Goal: Task Accomplishment & Management: Use online tool/utility

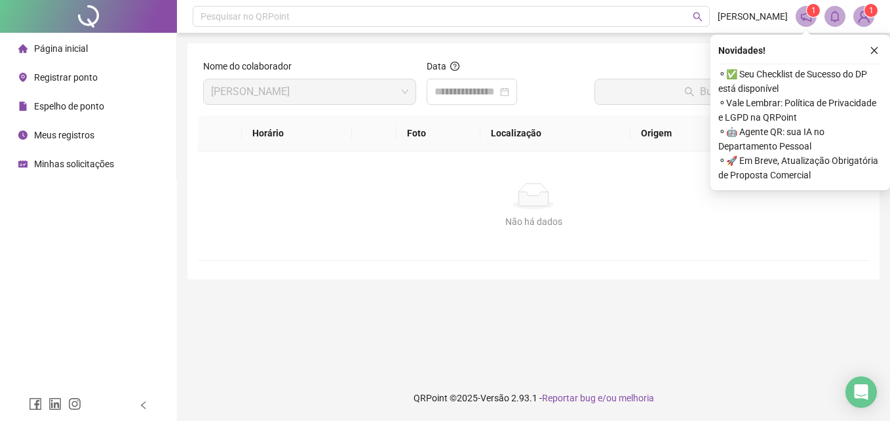
click at [66, 78] on span "Registrar ponto" at bounding box center [66, 77] width 64 height 10
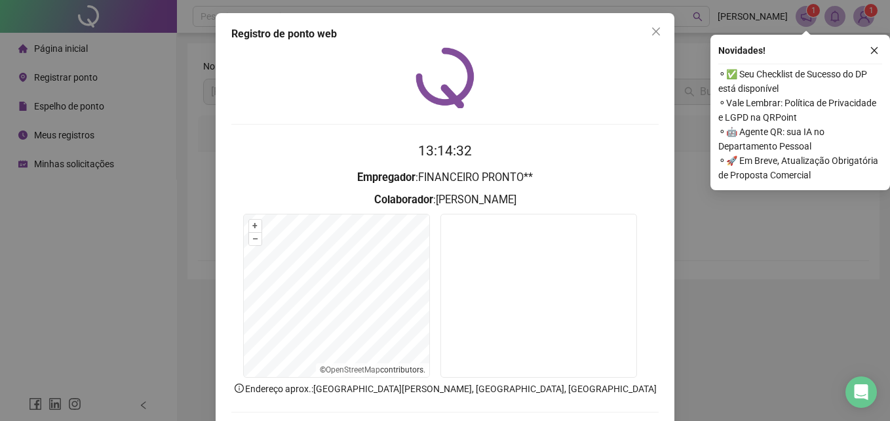
click at [876, 41] on div "Novidades ! ⚬ ✅ Seu Checklist de Sucesso do DP está disponível ⚬ Vale Lembrar: …" at bounding box center [800, 112] width 180 height 155
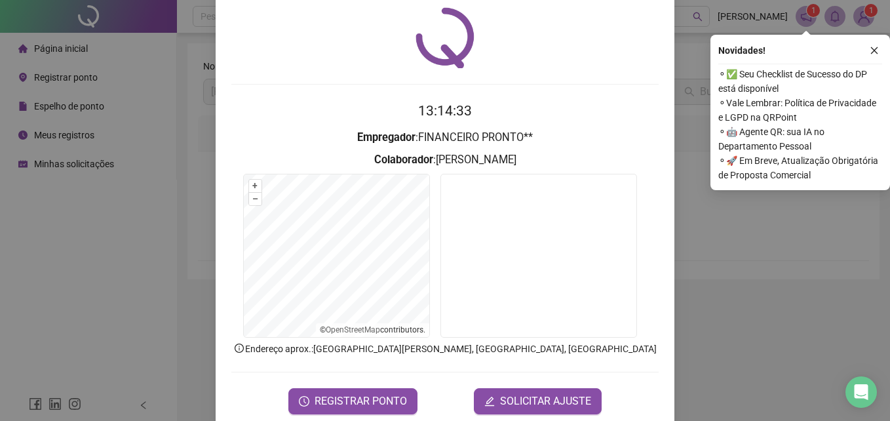
scroll to position [62, 0]
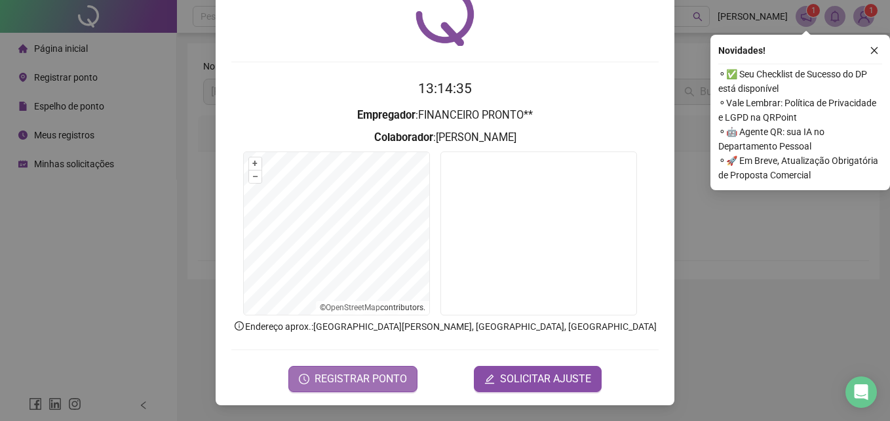
click at [366, 376] on span "REGISTRAR PONTO" at bounding box center [361, 379] width 92 height 16
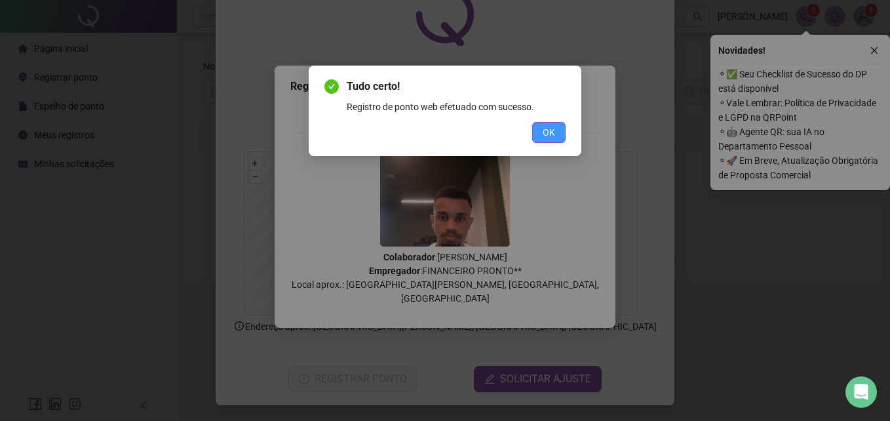
click at [558, 131] on button "OK" at bounding box center [548, 132] width 33 height 21
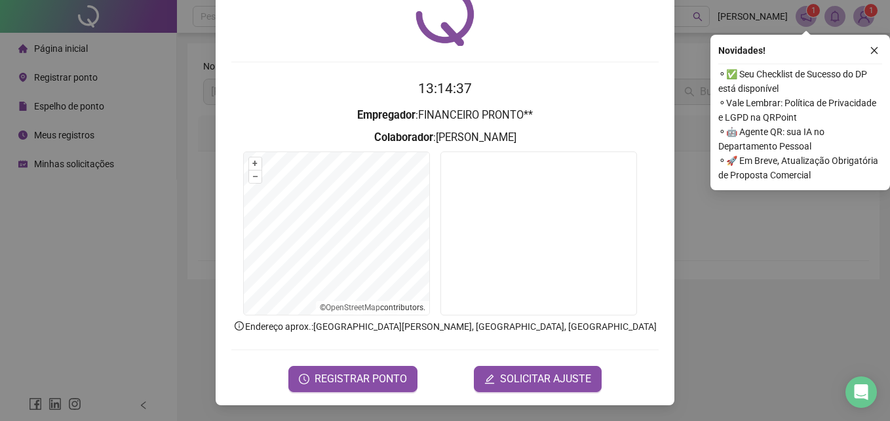
scroll to position [0, 0]
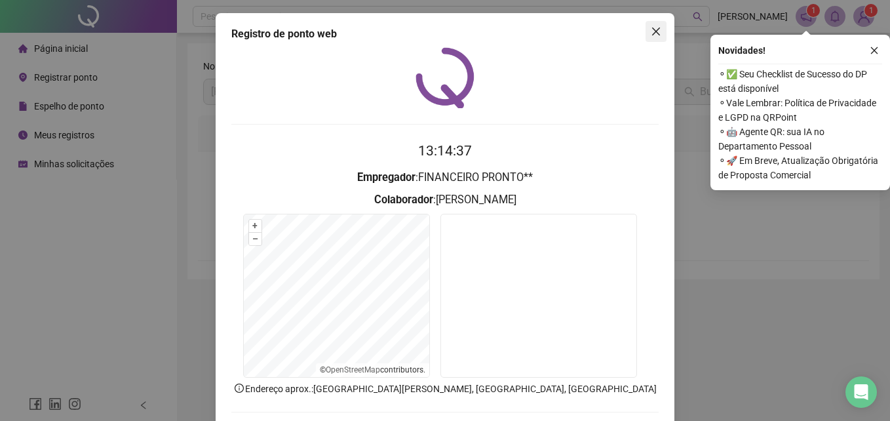
click at [651, 37] on button "Close" at bounding box center [655, 31] width 21 height 21
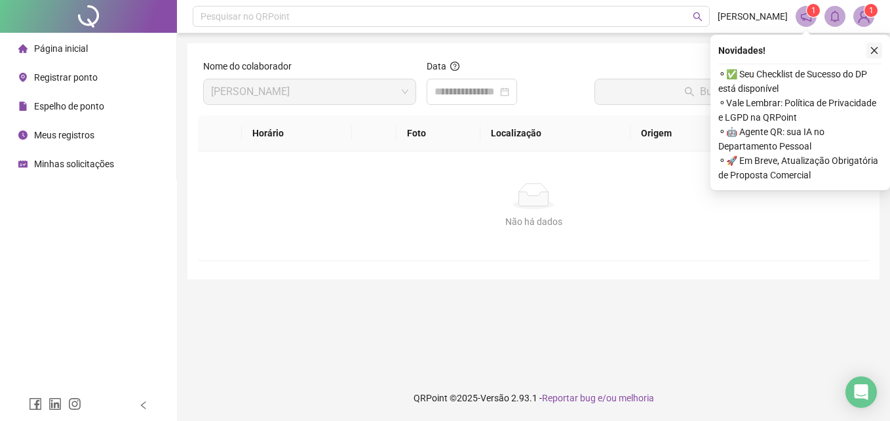
click at [873, 48] on icon "close" at bounding box center [873, 50] width 9 height 9
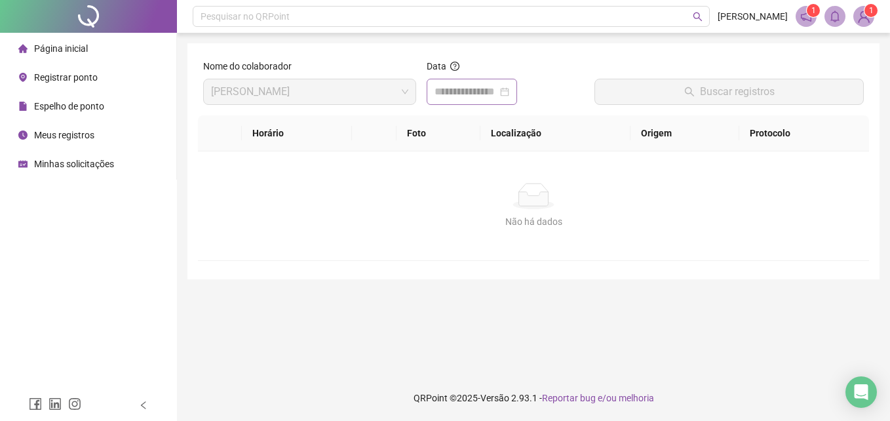
click at [509, 91] on div at bounding box center [471, 92] width 75 height 16
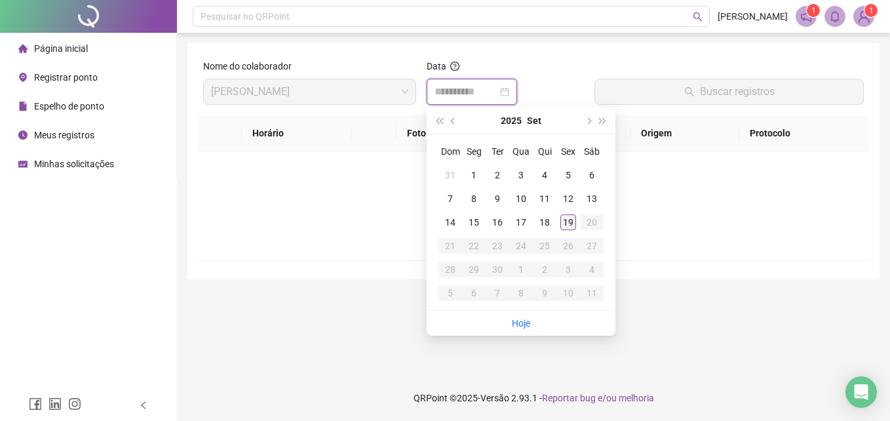
type input "**********"
click at [569, 215] on div "19" at bounding box center [568, 222] width 16 height 16
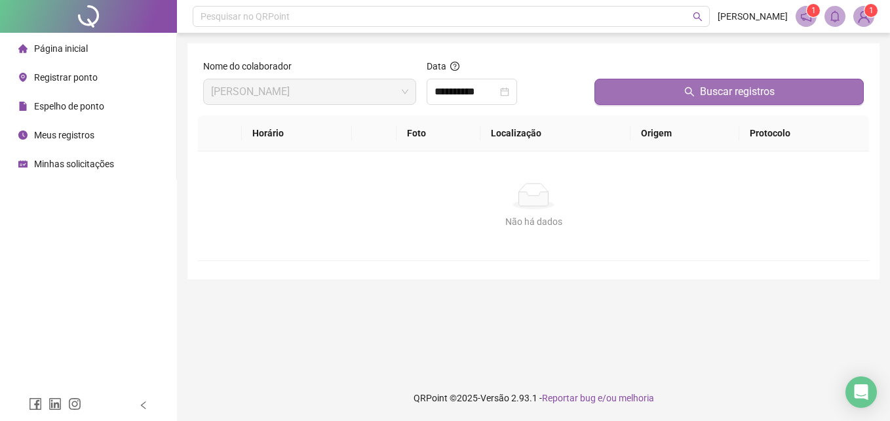
click at [683, 85] on button "Buscar registros" at bounding box center [728, 92] width 269 height 26
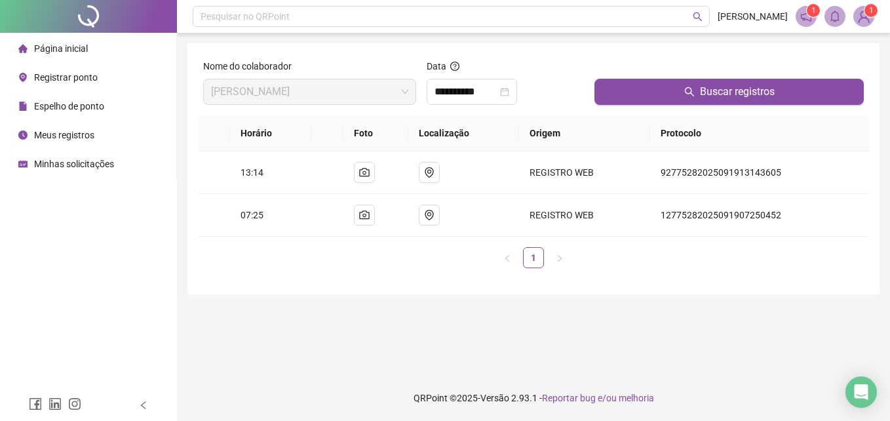
click at [88, 76] on span "Registrar ponto" at bounding box center [66, 77] width 64 height 10
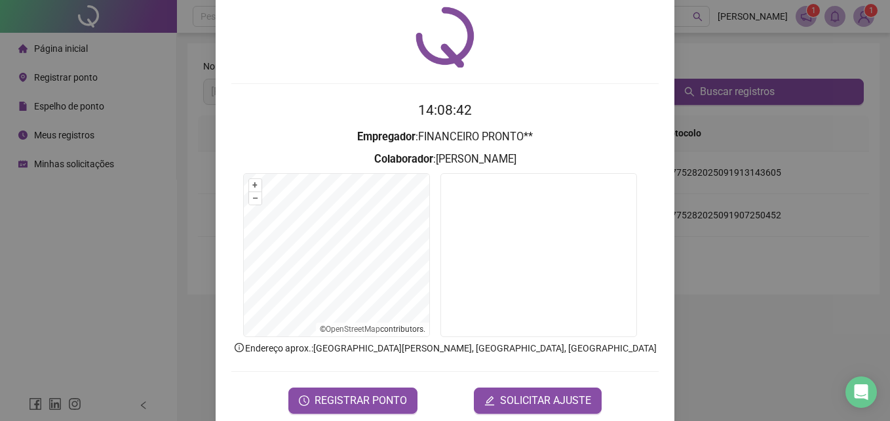
scroll to position [62, 0]
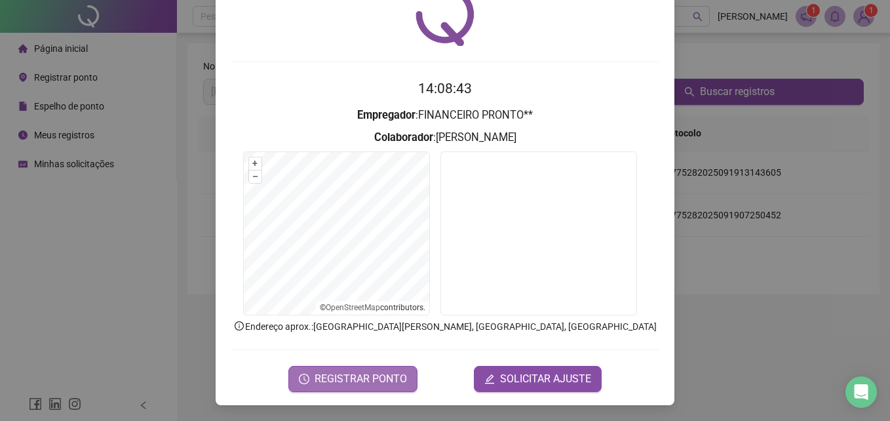
click at [328, 382] on span "REGISTRAR PONTO" at bounding box center [361, 379] width 92 height 16
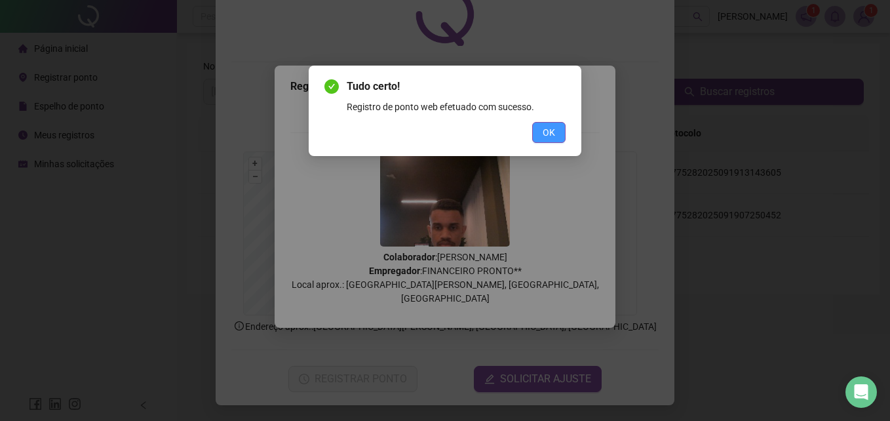
click at [560, 134] on button "OK" at bounding box center [548, 132] width 33 height 21
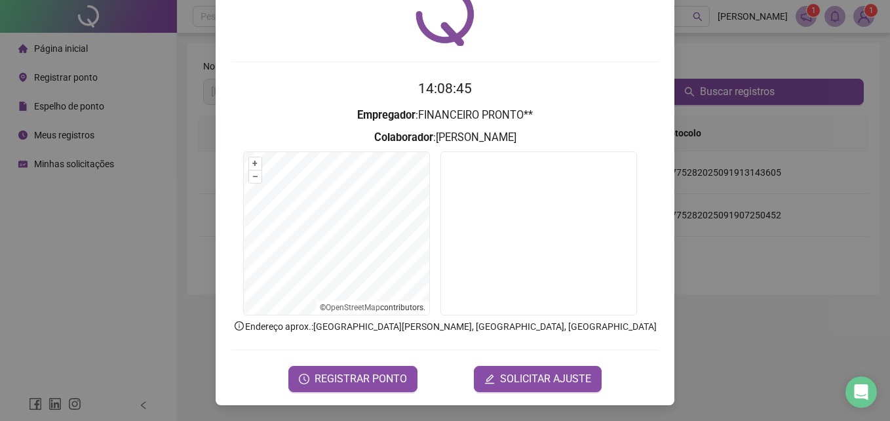
scroll to position [0, 0]
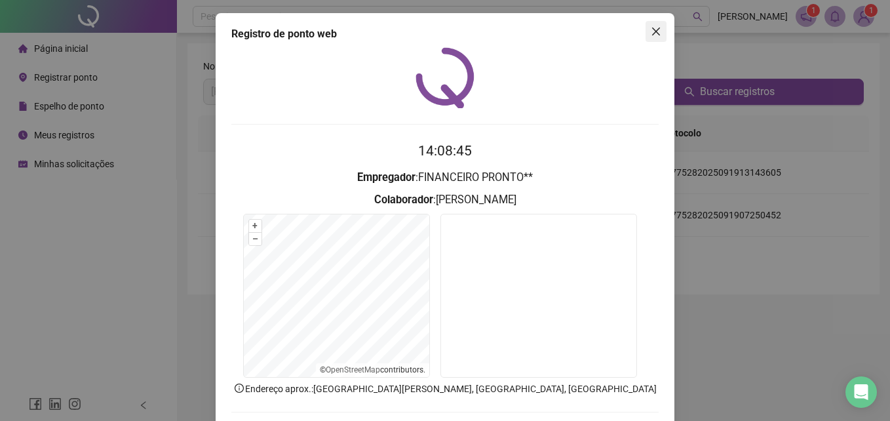
click at [648, 22] on button "Close" at bounding box center [655, 31] width 21 height 21
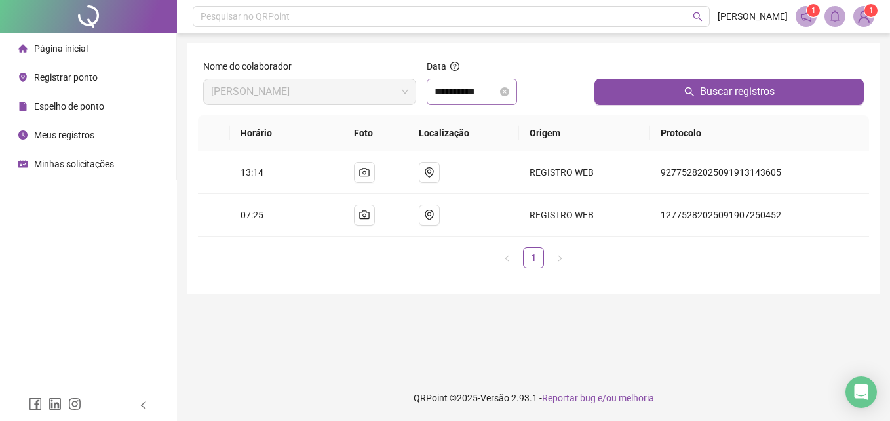
click at [509, 99] on div "**********" at bounding box center [471, 92] width 75 height 16
click at [509, 90] on icon "close-circle" at bounding box center [504, 91] width 9 height 9
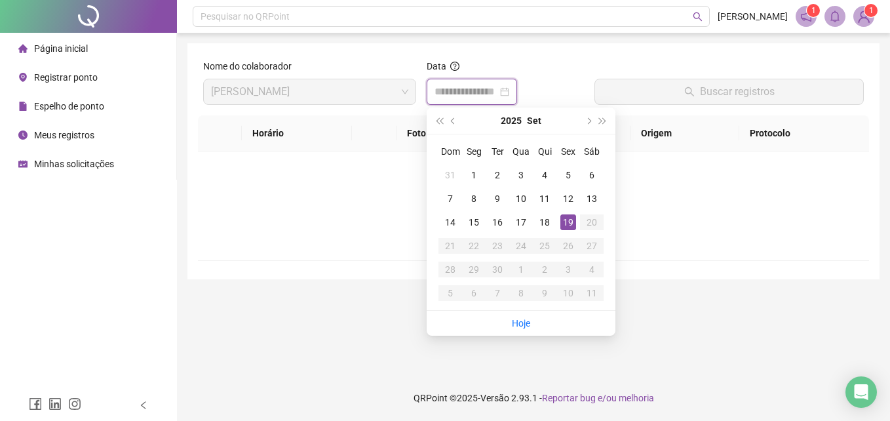
click at [509, 90] on div at bounding box center [471, 92] width 75 height 16
type input "**********"
drag, startPoint x: 564, startPoint y: 218, endPoint x: 595, endPoint y: 193, distance: 39.2
click at [565, 218] on div "19" at bounding box center [568, 222] width 16 height 16
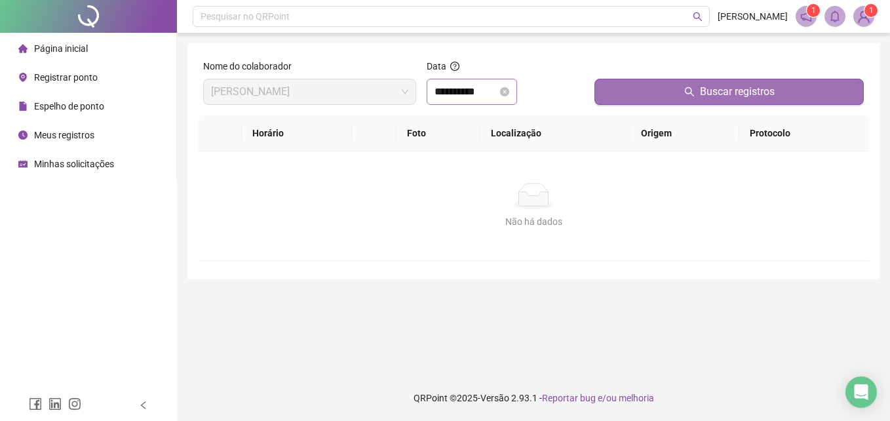
click at [656, 93] on button "Buscar registros" at bounding box center [728, 92] width 269 height 26
